Goal: Check status: Check status

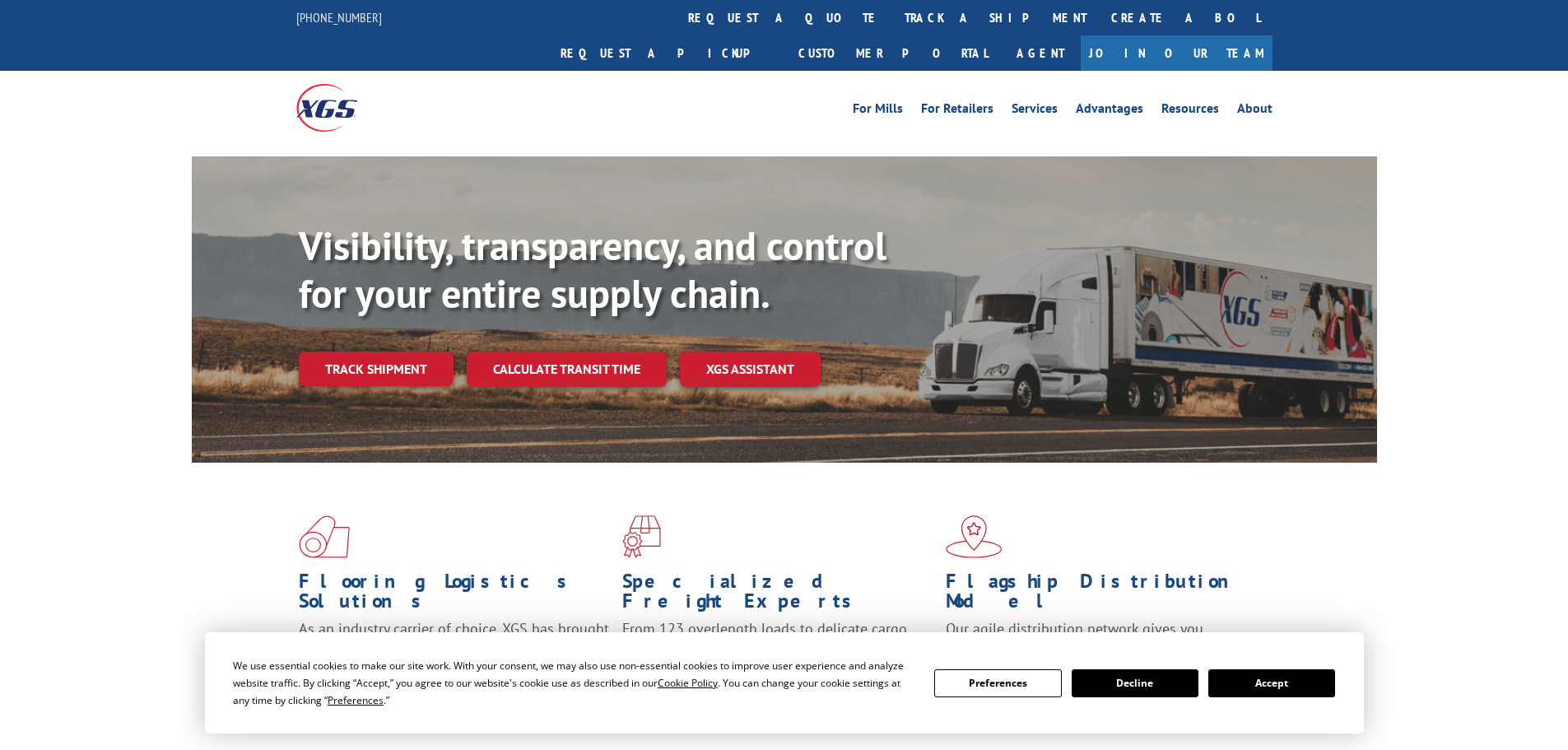
drag, startPoint x: 698, startPoint y: 15, endPoint x: 710, endPoint y: 20, distance: 13.0
click at [892, 15] on link "track a shipment" at bounding box center [995, 17] width 207 height 35
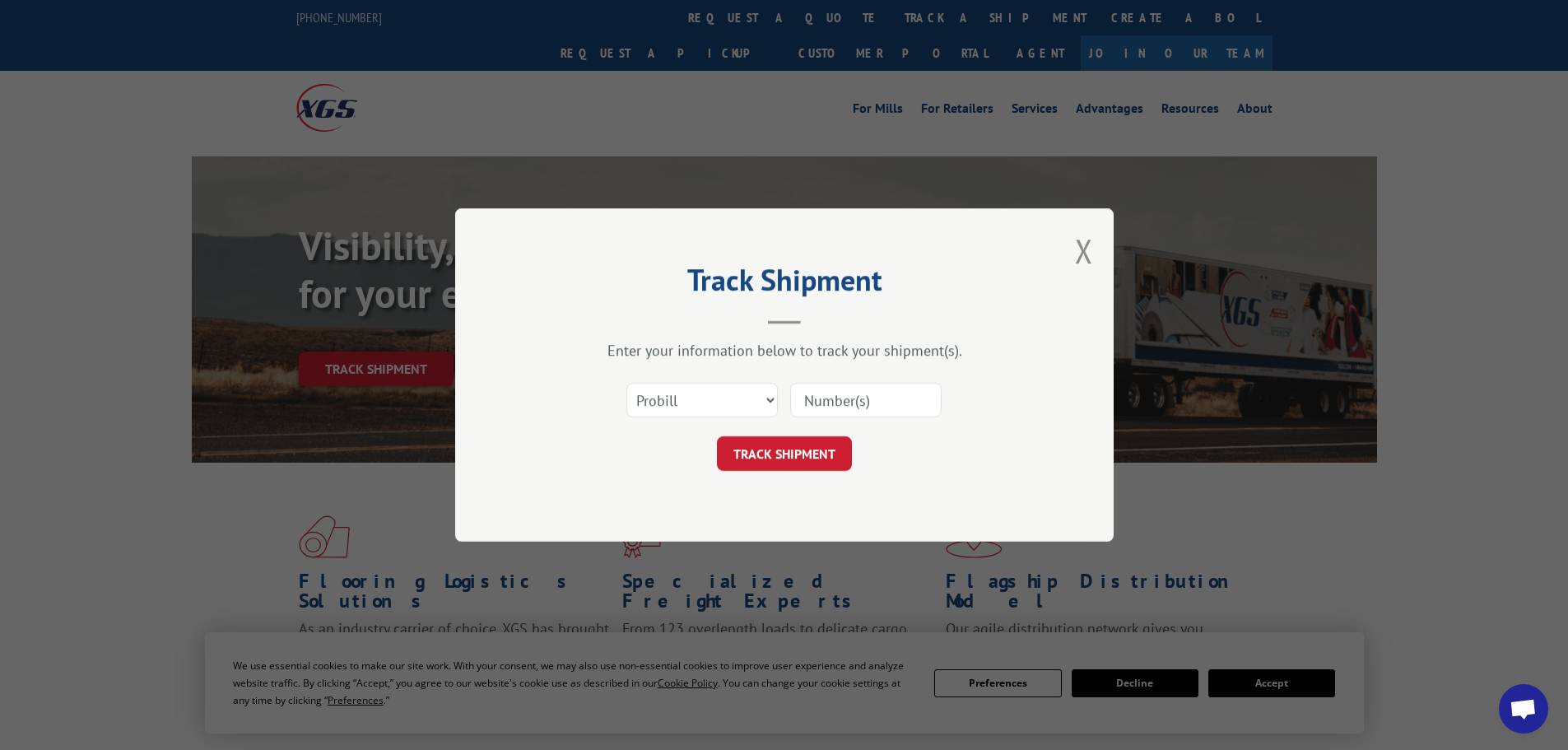
click at [838, 388] on input at bounding box center [865, 400] width 152 height 34
paste input "17613295"
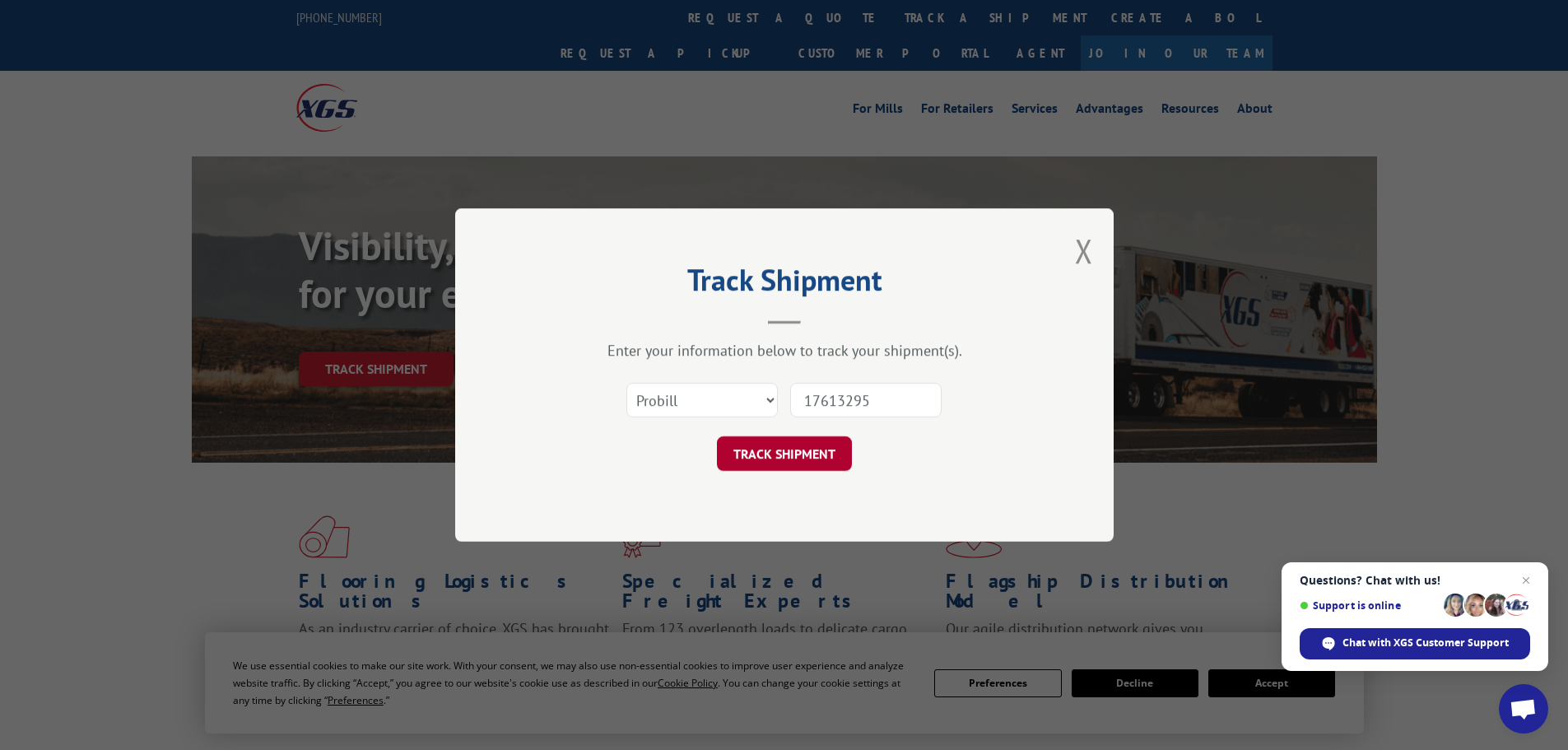
type input "17613295"
click at [825, 456] on button "TRACK SHIPMENT" at bounding box center [784, 454] width 135 height 34
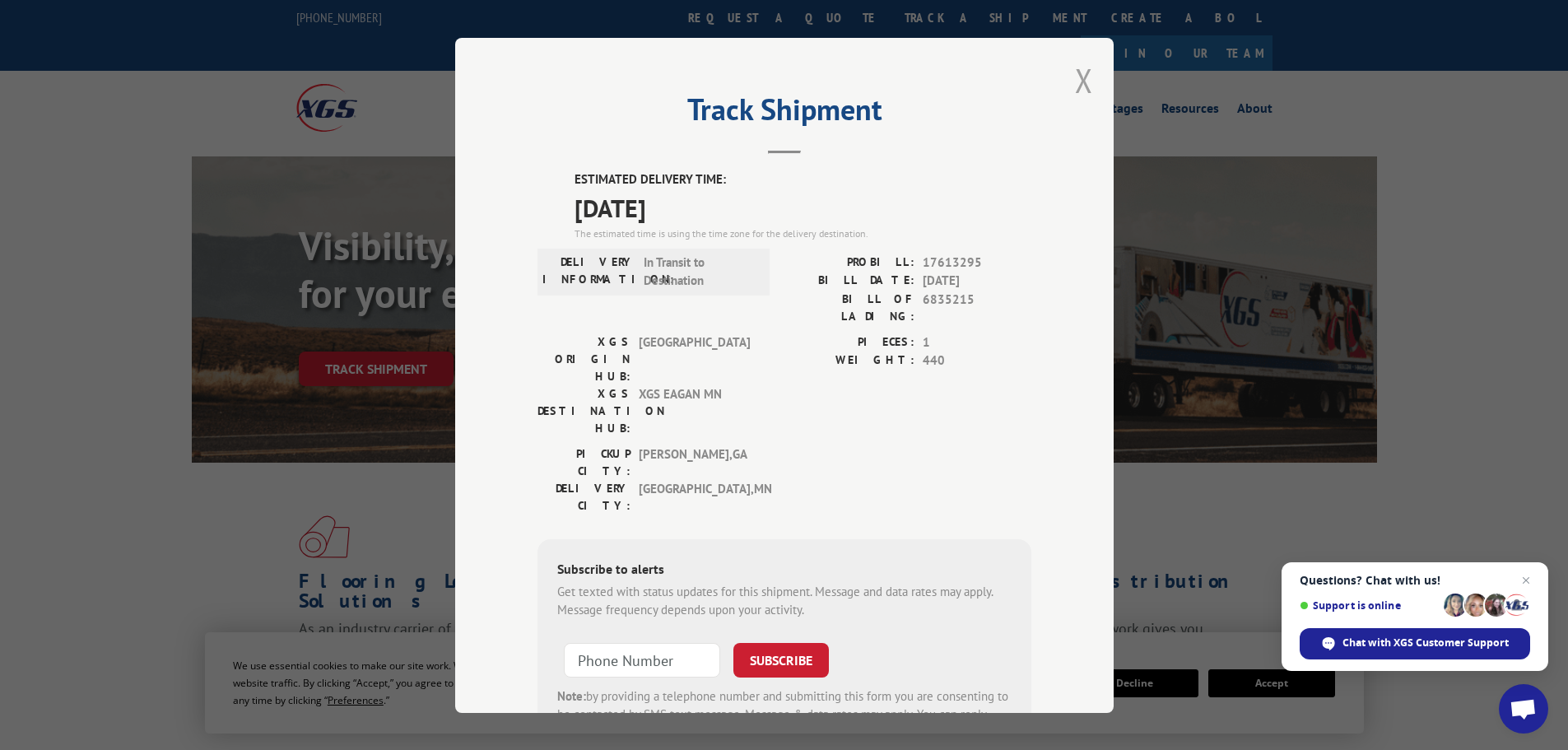
click at [1076, 85] on button "Close modal" at bounding box center [1083, 80] width 18 height 44
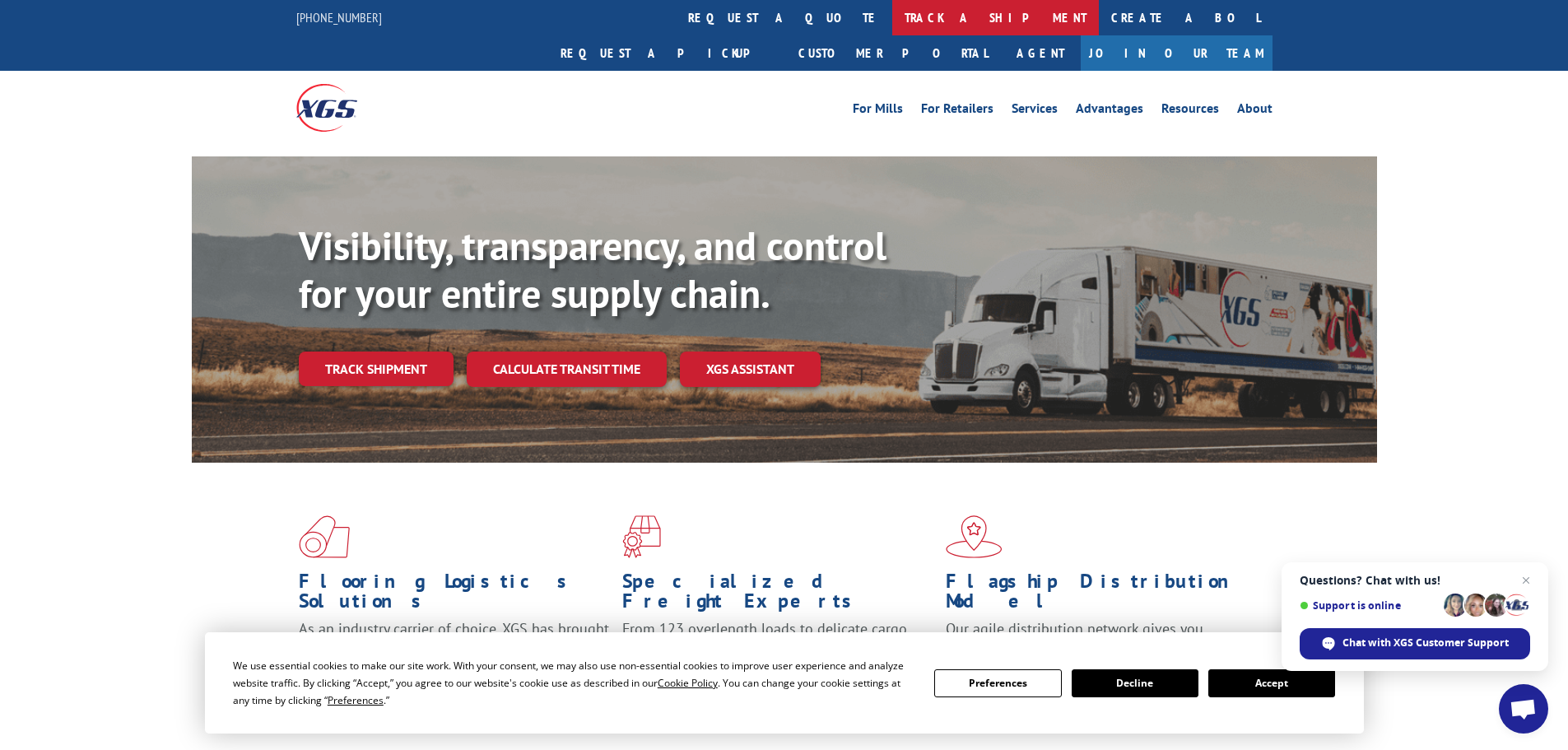
click at [892, 28] on link "track a shipment" at bounding box center [995, 17] width 207 height 35
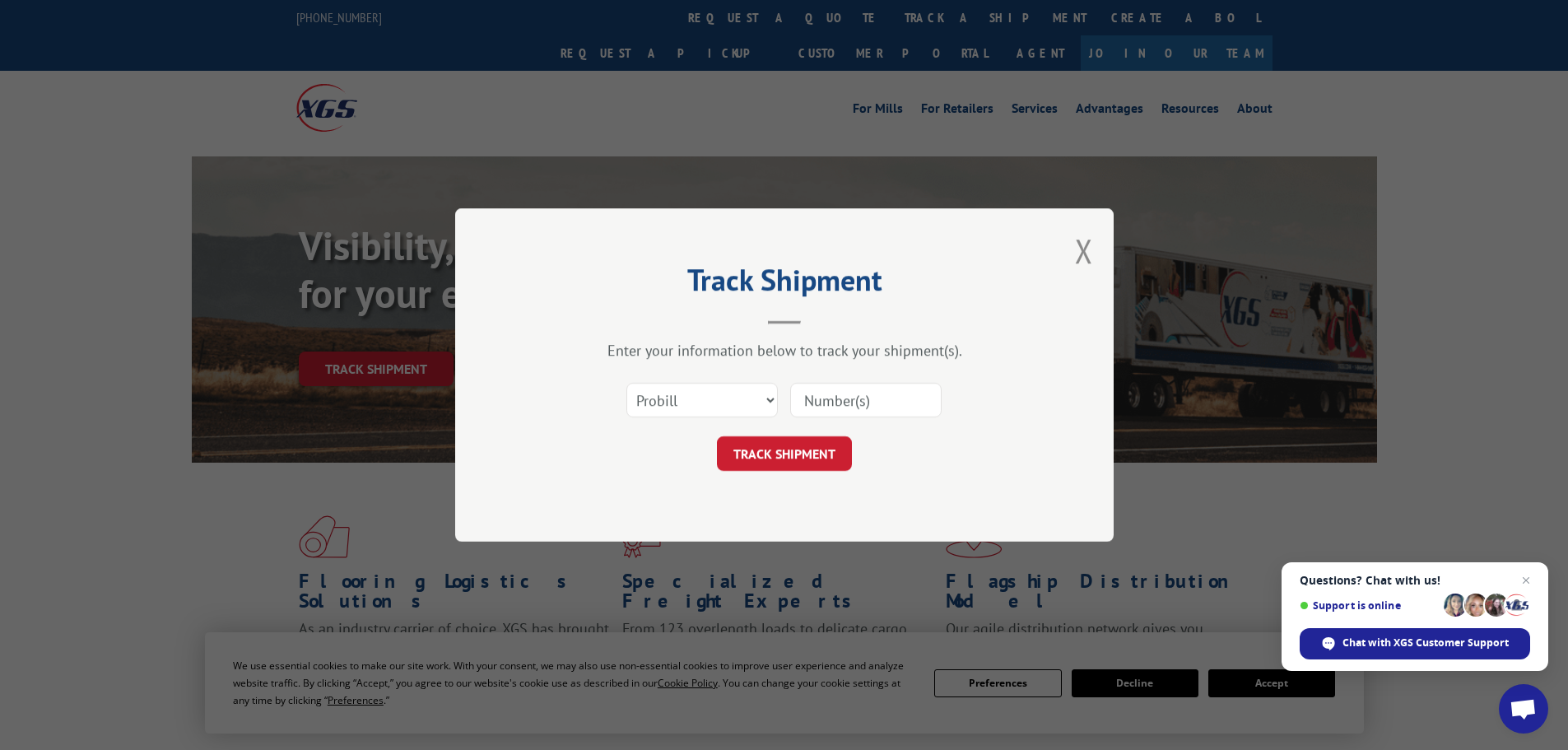
click at [862, 399] on input at bounding box center [865, 400] width 152 height 34
paste input "17613295"
type input "17613295"
click at [796, 459] on button "TRACK SHIPMENT" at bounding box center [784, 454] width 135 height 34
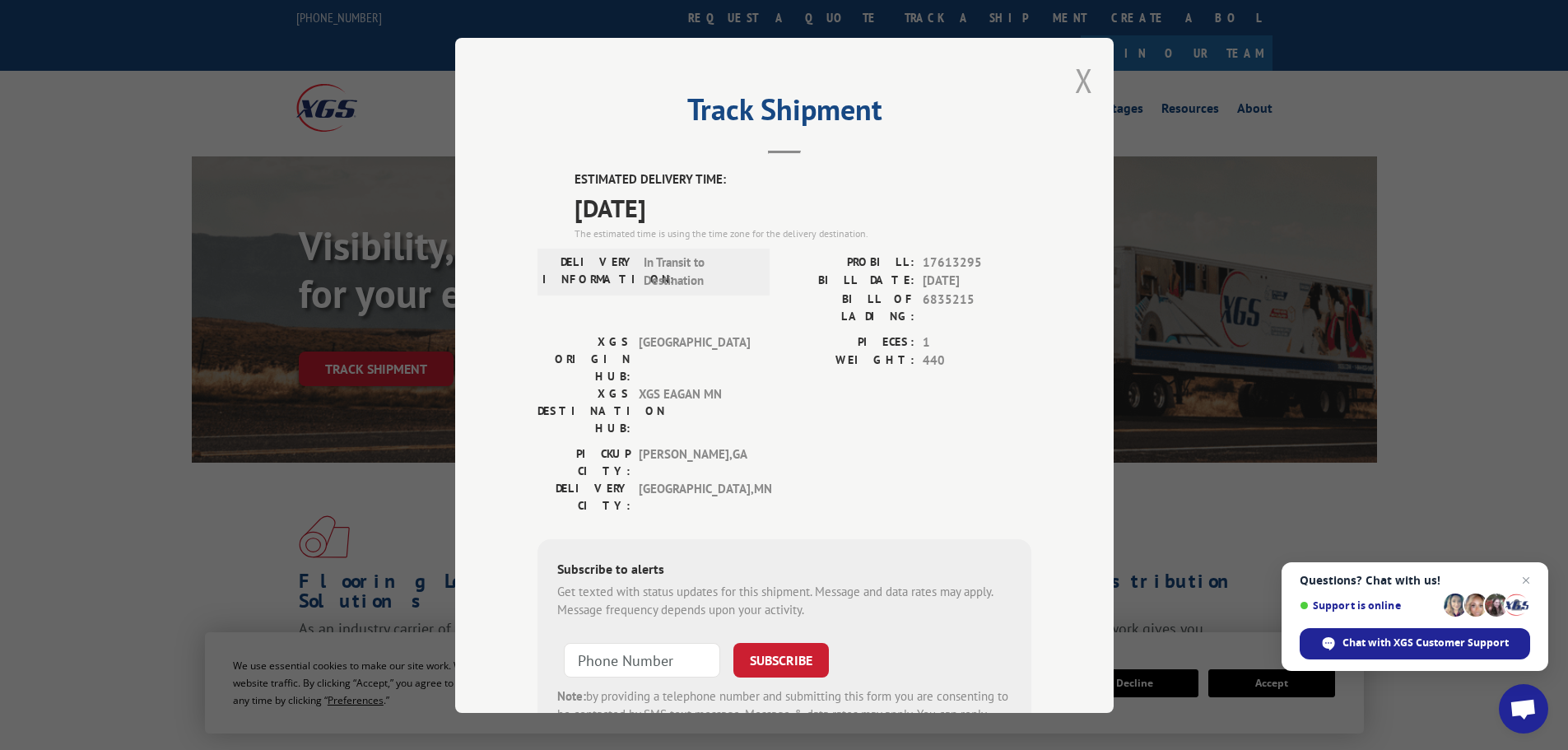
click at [1082, 88] on button "Close modal" at bounding box center [1083, 80] width 18 height 44
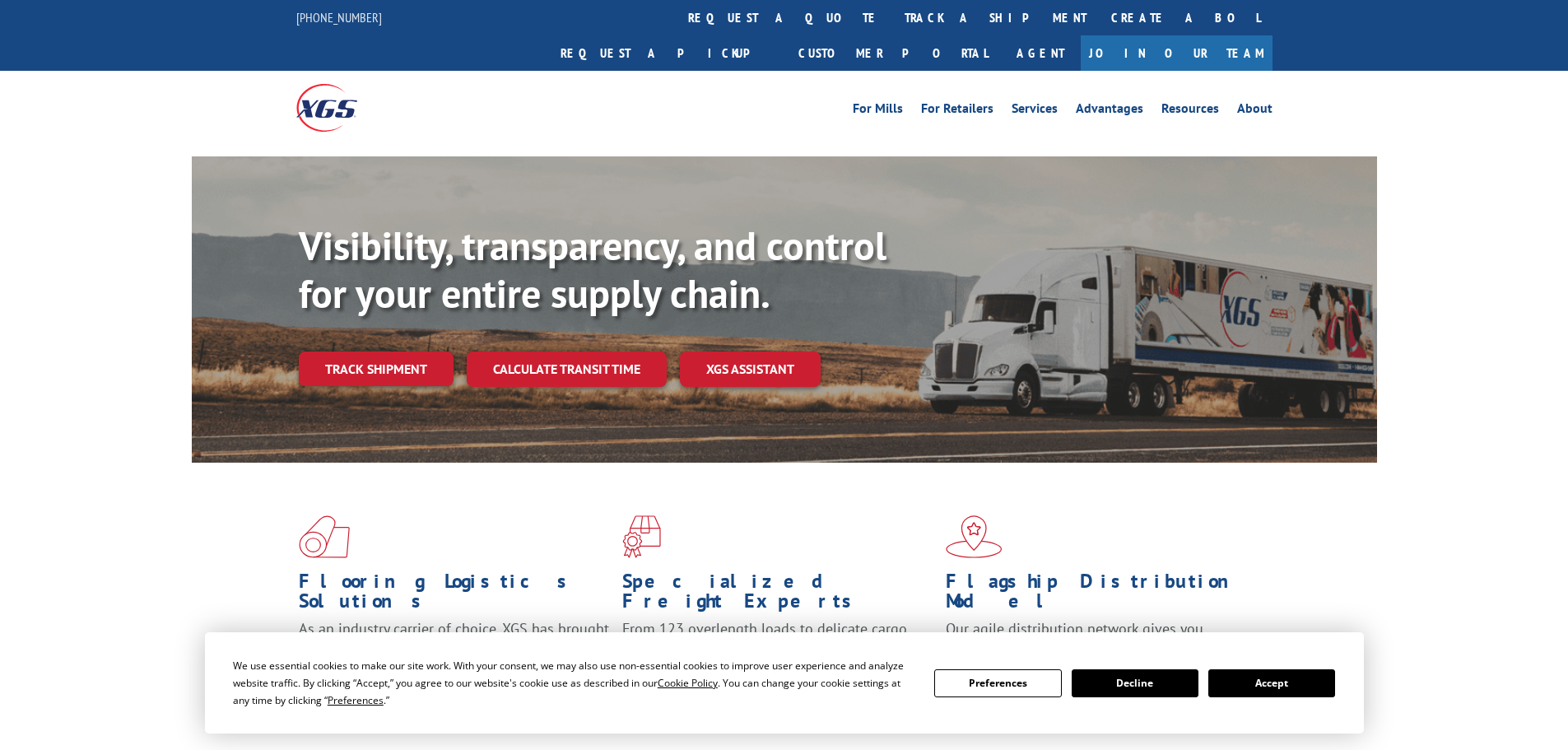
click at [892, 20] on link "track a shipment" at bounding box center [995, 17] width 207 height 35
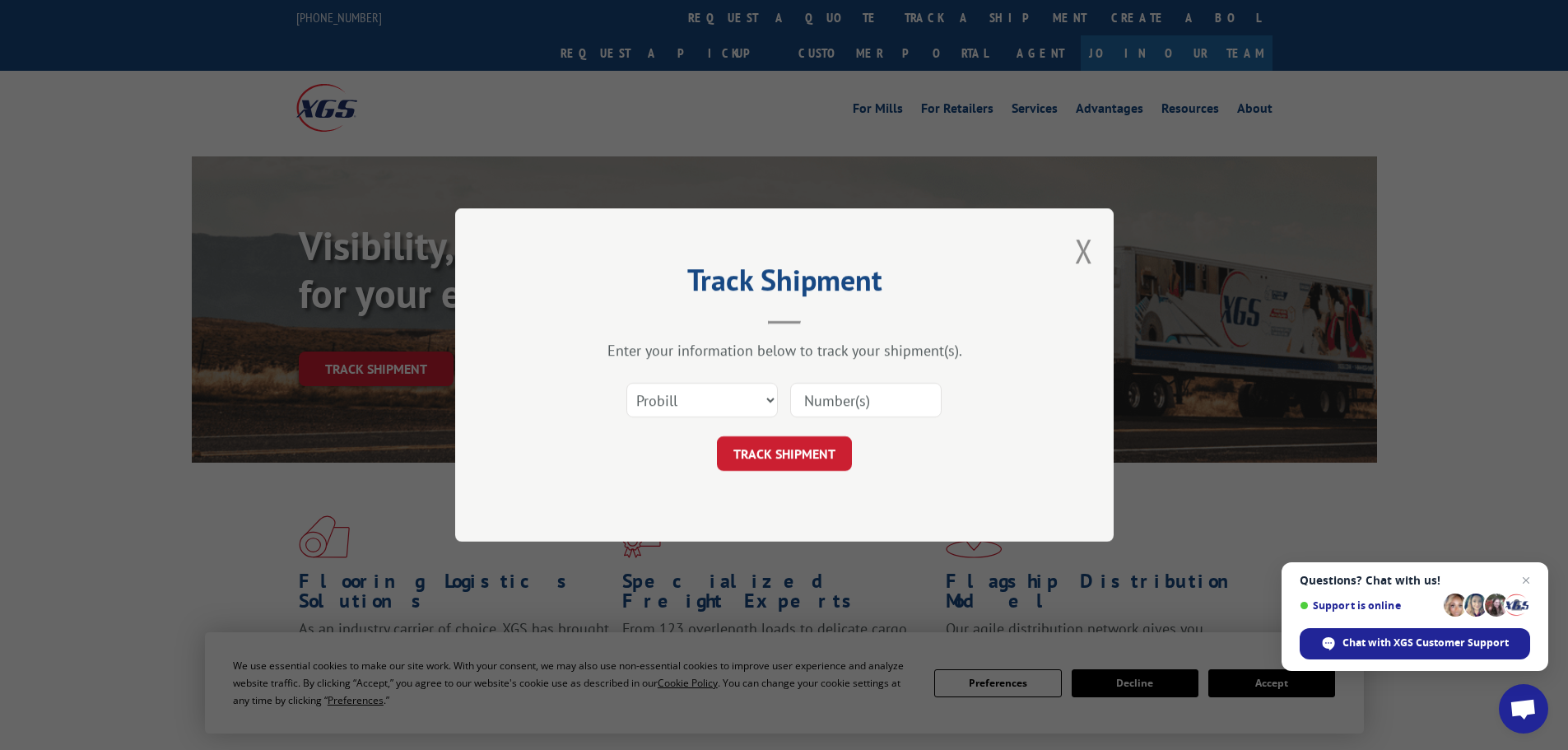
click at [862, 391] on input at bounding box center [865, 400] width 152 height 34
paste input "17230556"
type input "17230556"
click at [800, 437] on button "TRACK SHIPMENT" at bounding box center [784, 454] width 135 height 34
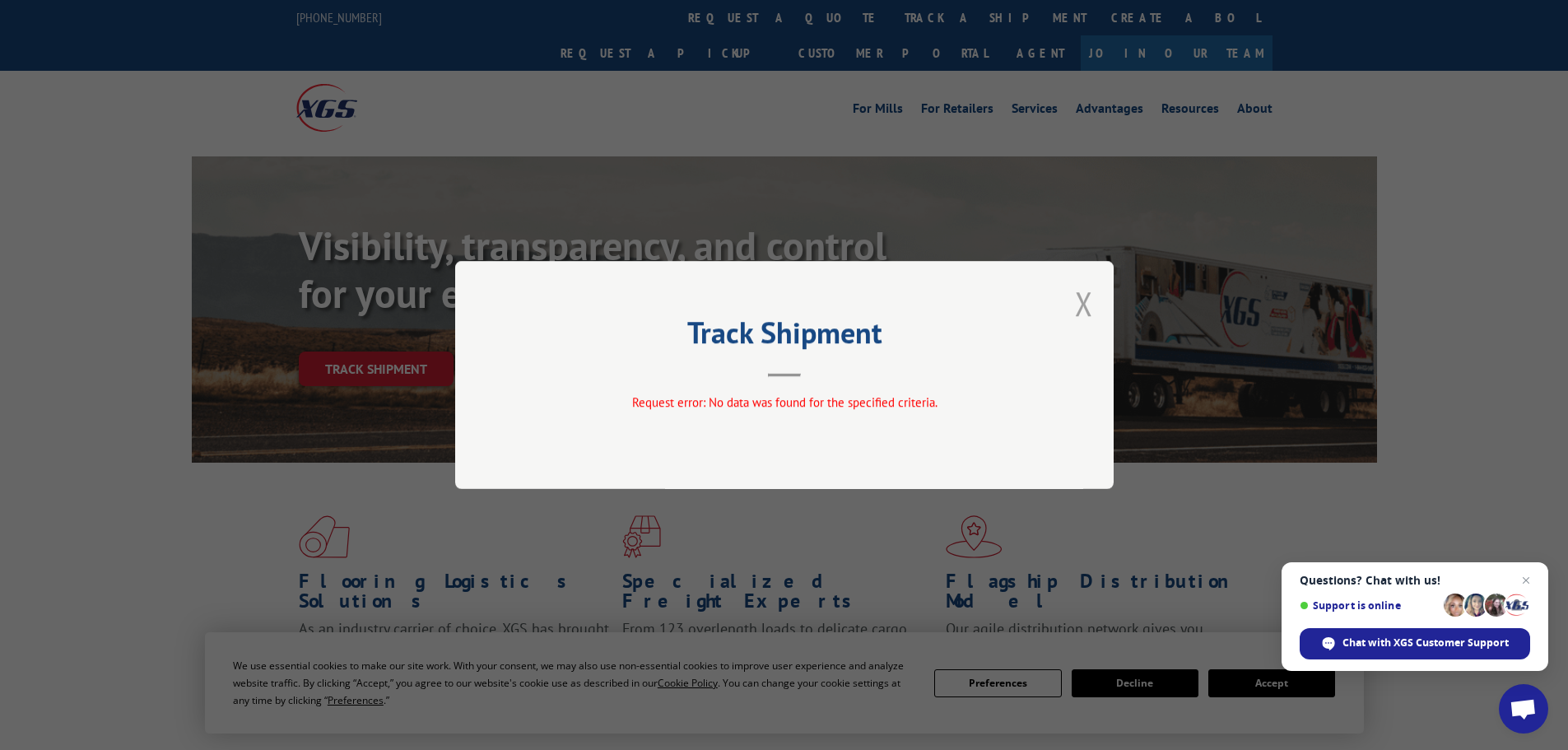
click at [1080, 309] on button "Close modal" at bounding box center [1083, 303] width 18 height 44
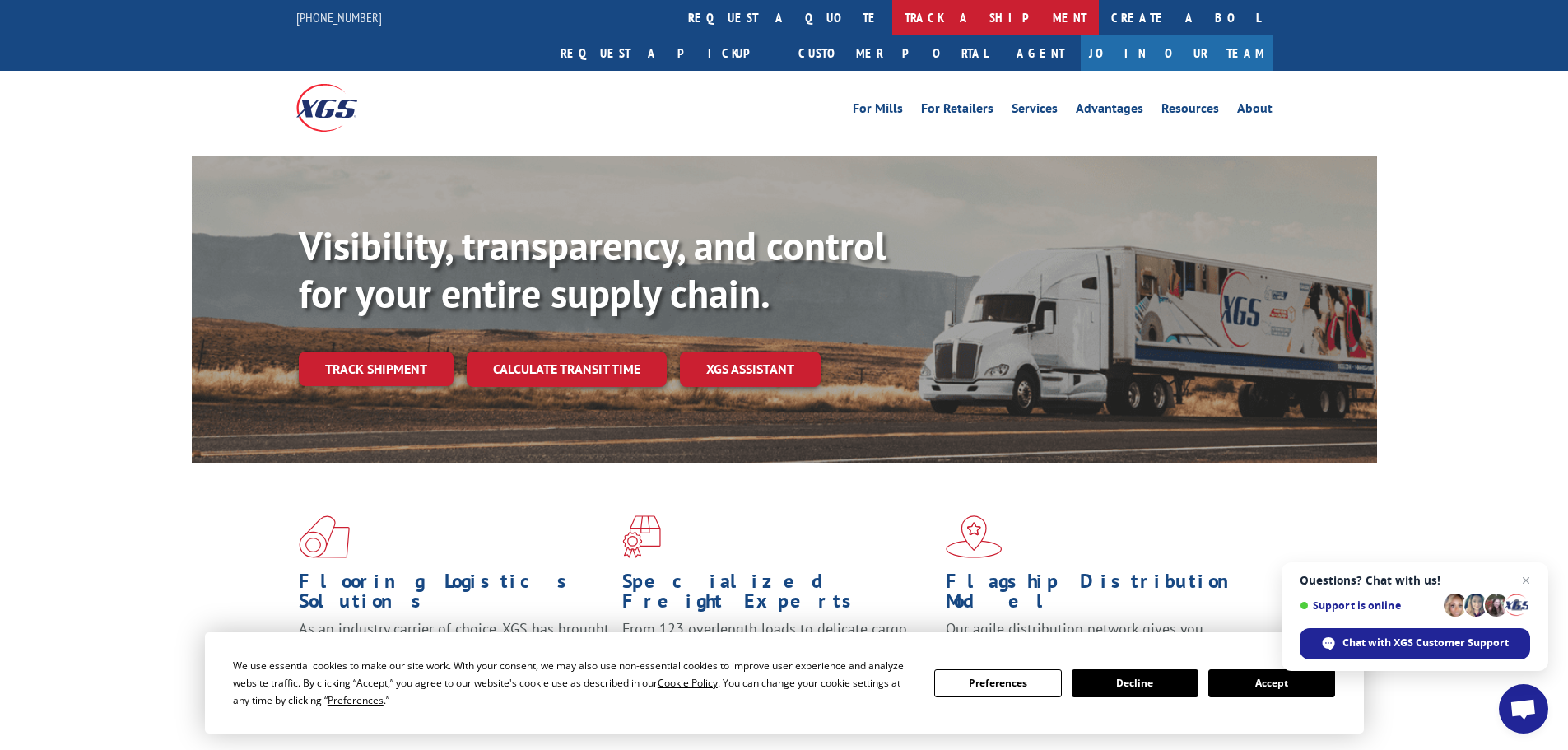
click at [892, 22] on link "track a shipment" at bounding box center [995, 17] width 207 height 35
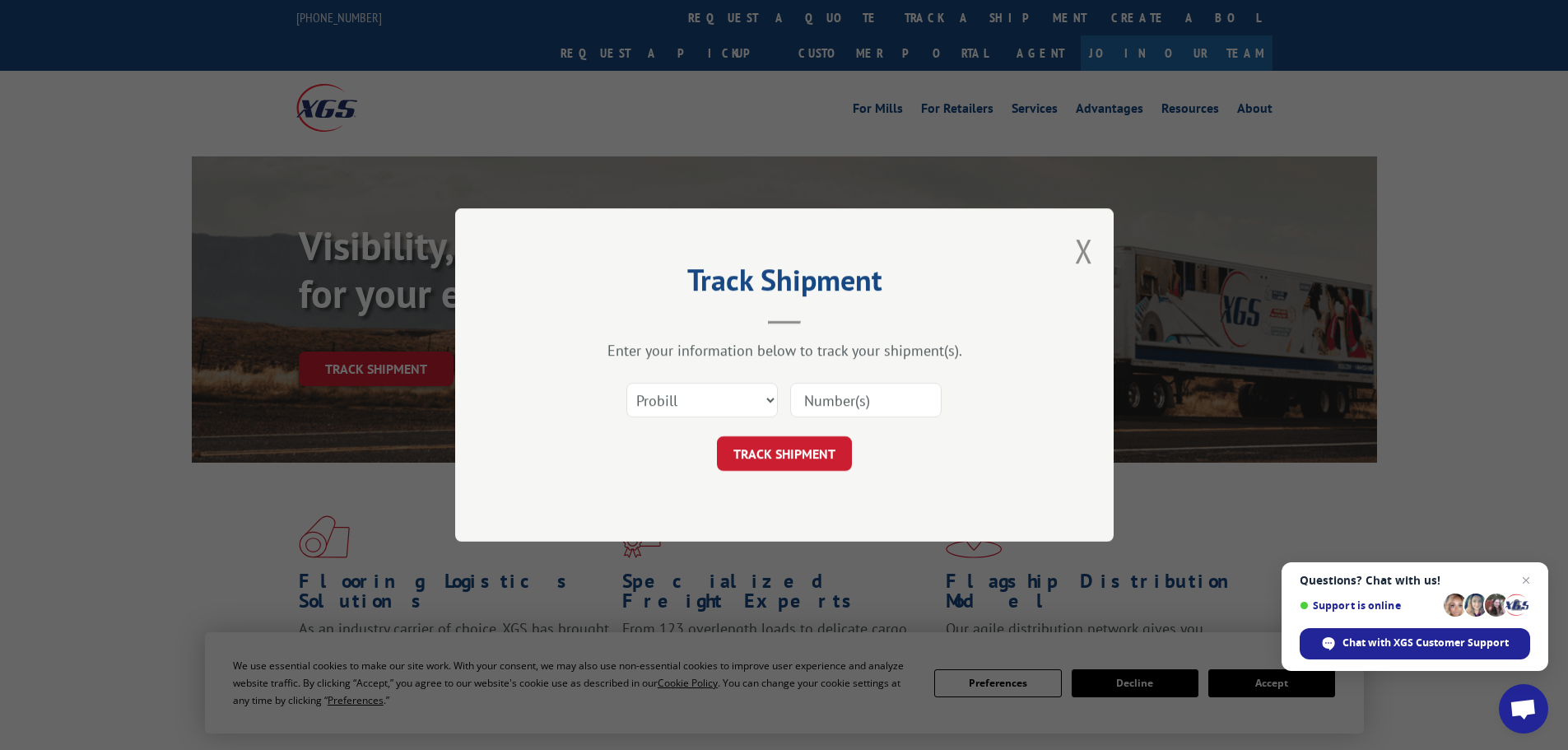
click at [814, 392] on input at bounding box center [865, 400] width 152 height 34
paste input "17230556"
type input "17230556"
click at [771, 431] on form "Select category... Probill BOL PO 17230556 TRACK SHIPMENT" at bounding box center [784, 422] width 493 height 98
click at [753, 473] on div "Track Shipment Enter your information below to track your shipment(s). Select c…" at bounding box center [784, 375] width 659 height 333
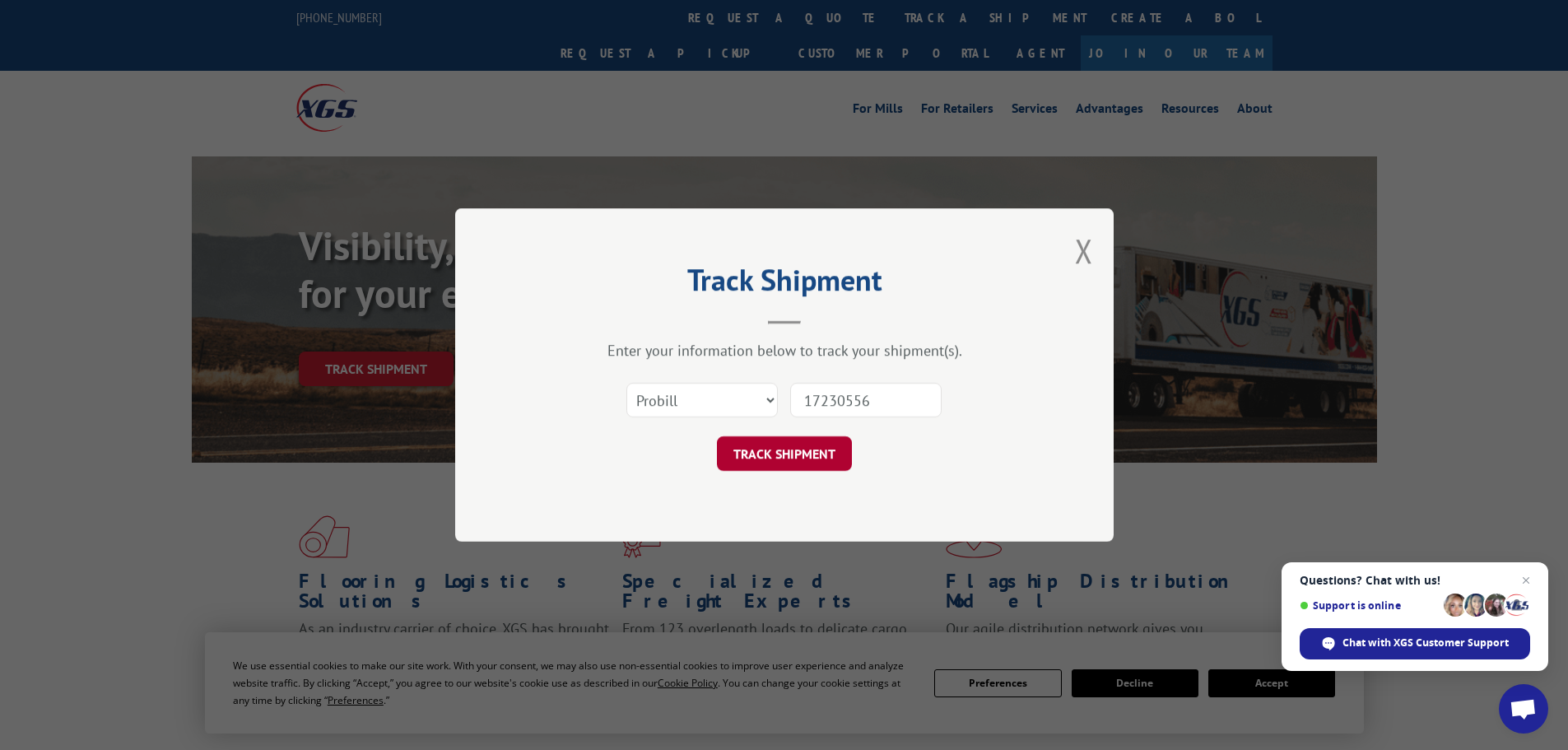
click at [778, 442] on button "TRACK SHIPMENT" at bounding box center [784, 454] width 135 height 34
